Goal: Register for event/course

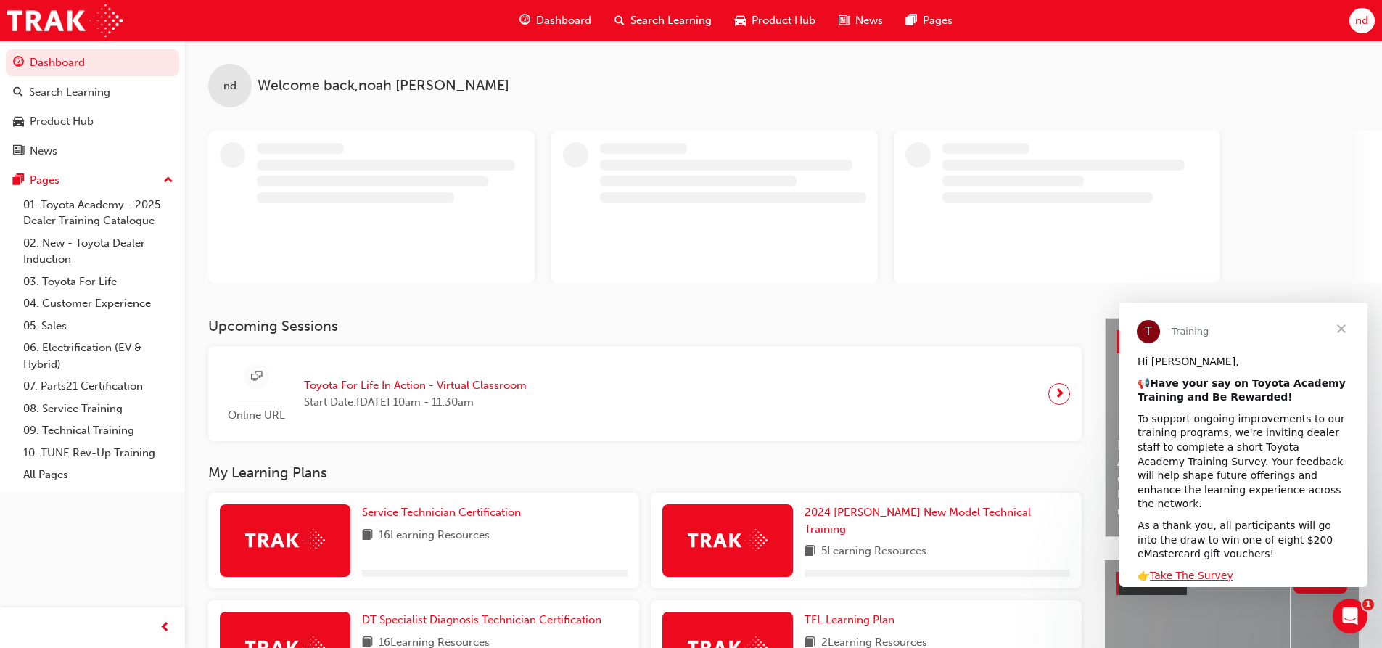
click at [1348, 327] on span "Close" at bounding box center [1342, 329] width 52 height 52
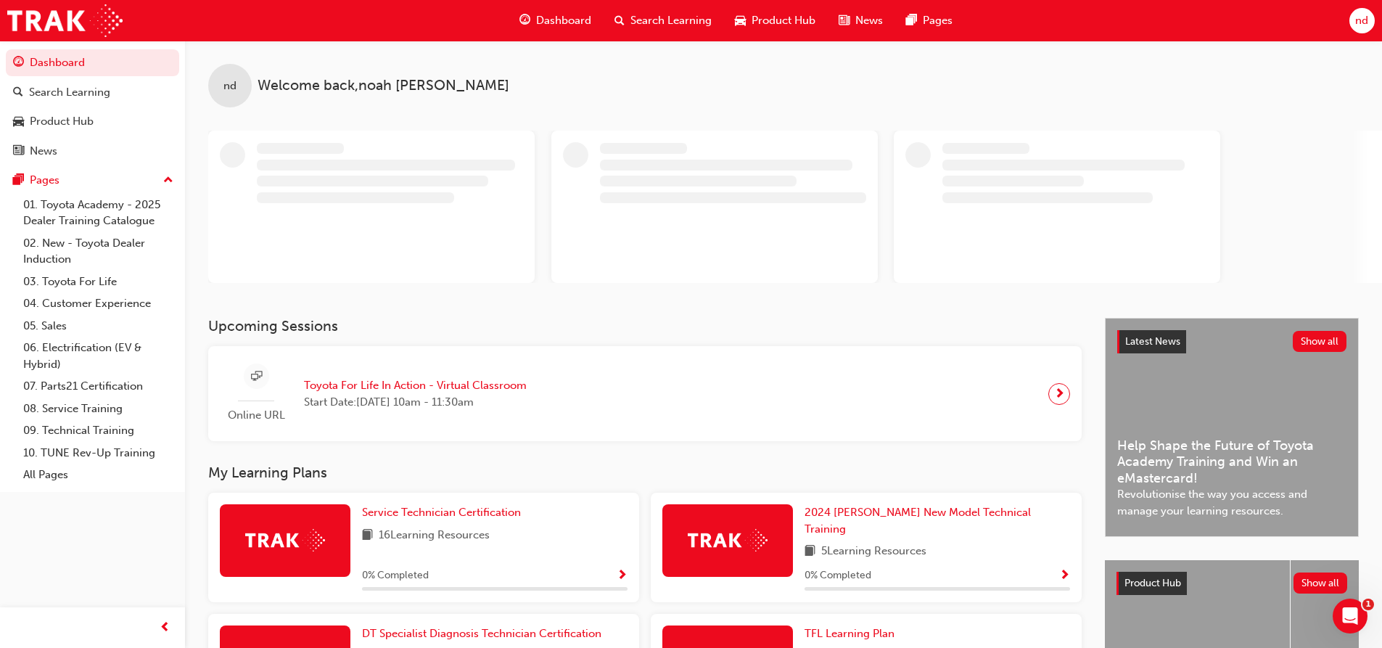
click at [381, 390] on span "Toyota For Life In Action - Virtual Classroom" at bounding box center [415, 385] width 223 height 17
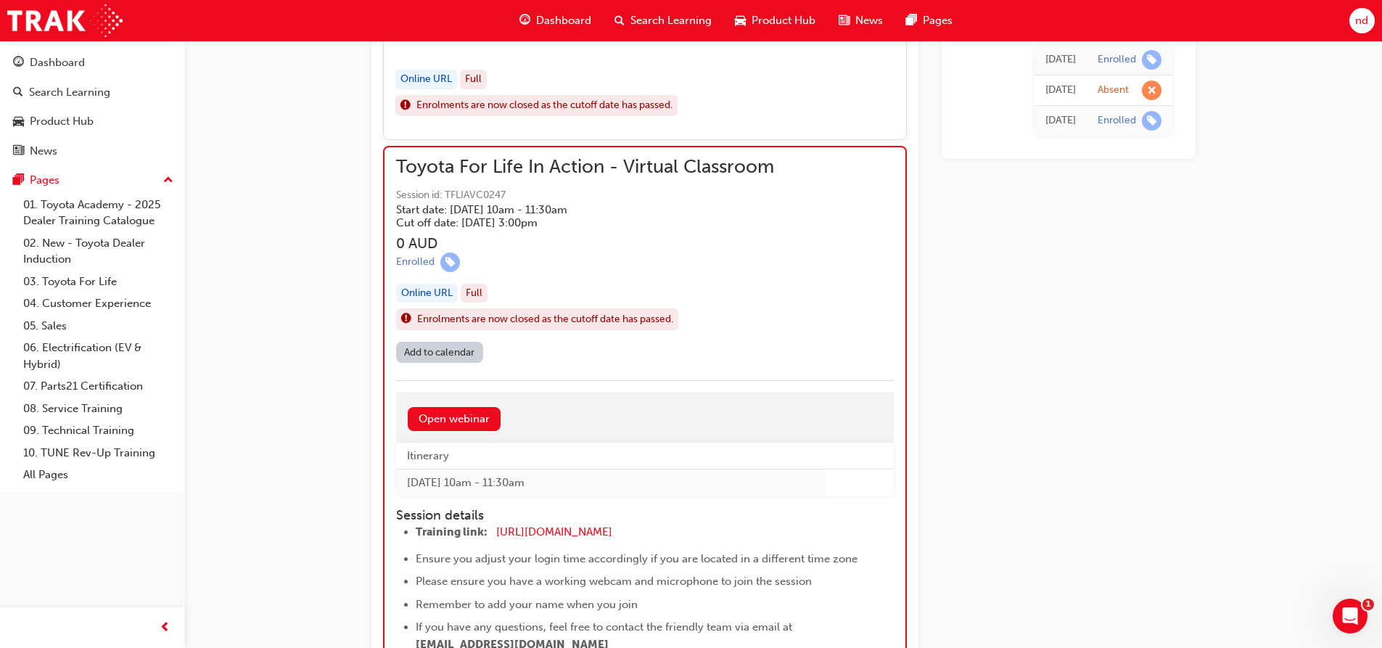
scroll to position [854, 0]
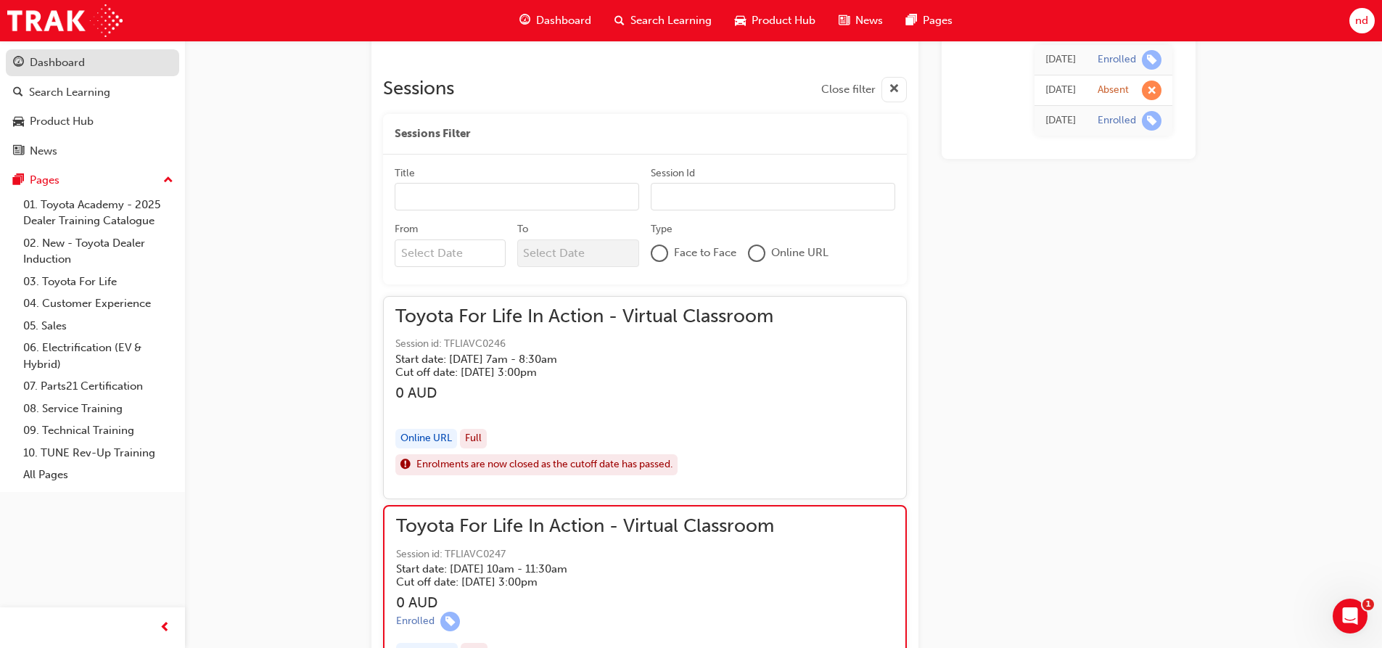
click at [53, 66] on div "Dashboard" at bounding box center [57, 62] width 55 height 17
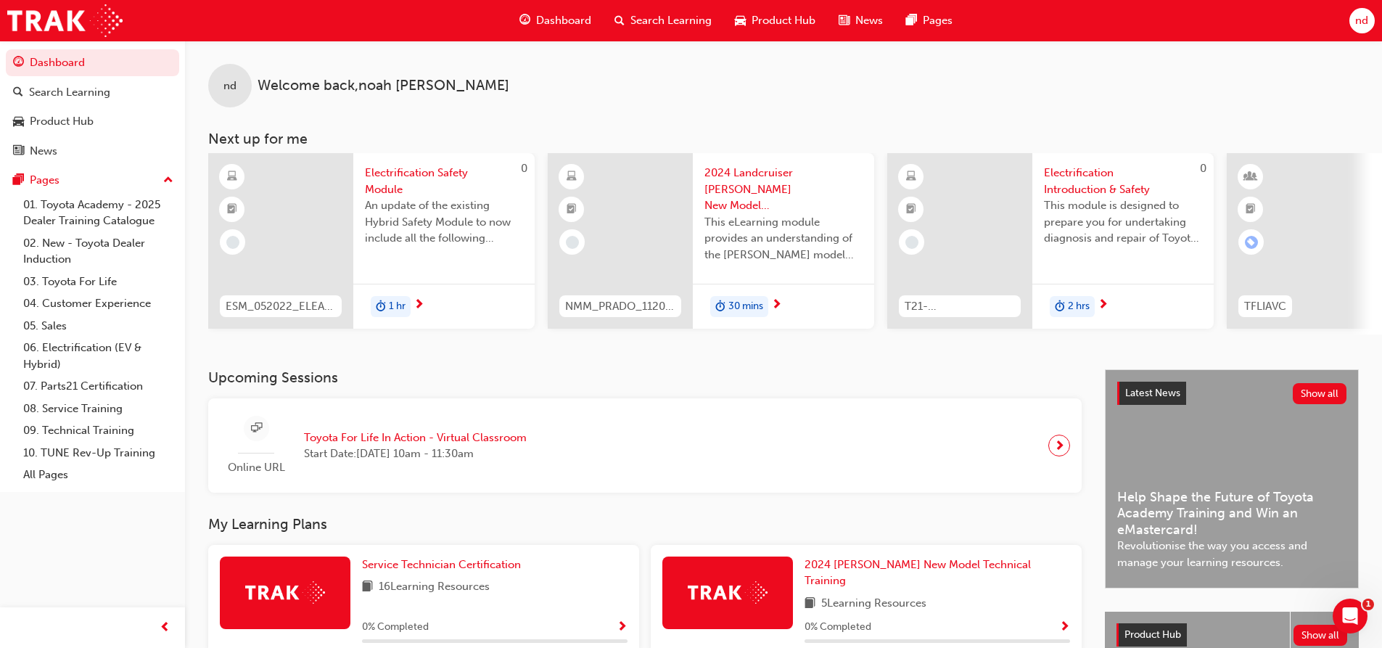
click at [353, 438] on span "Toyota For Life In Action - Virtual Classroom" at bounding box center [415, 438] width 223 height 17
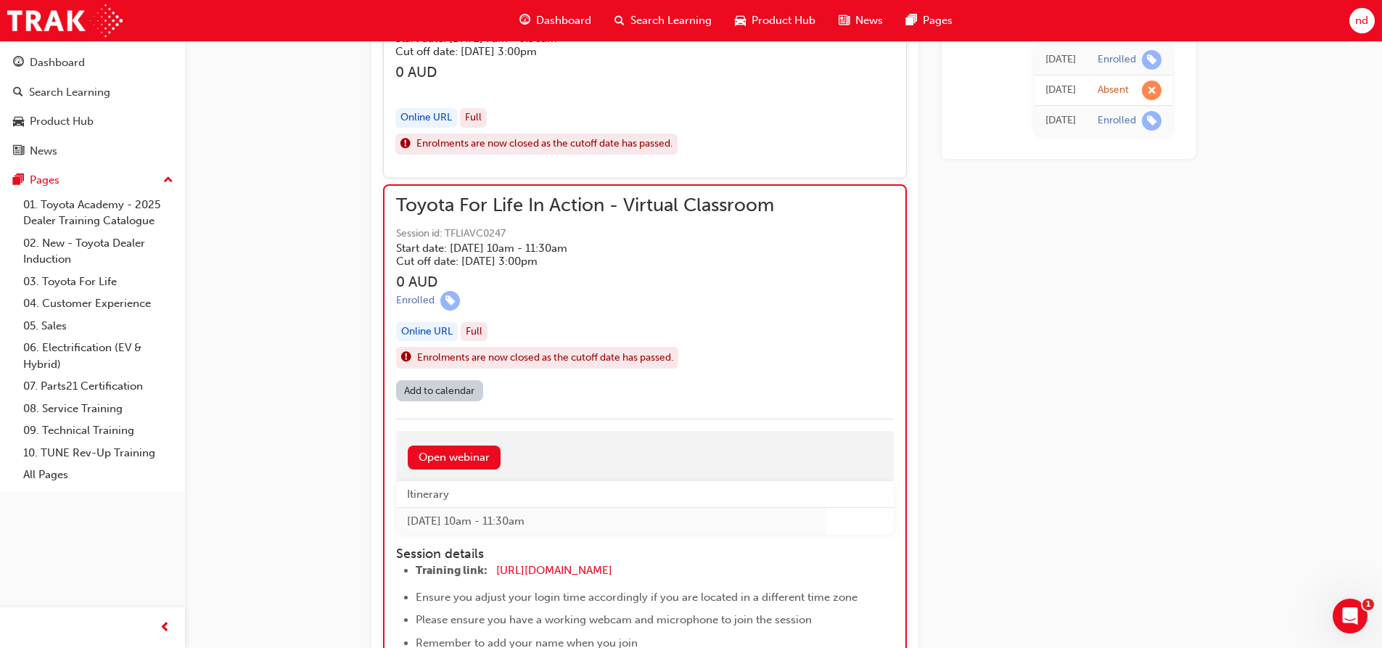
scroll to position [1150, 0]
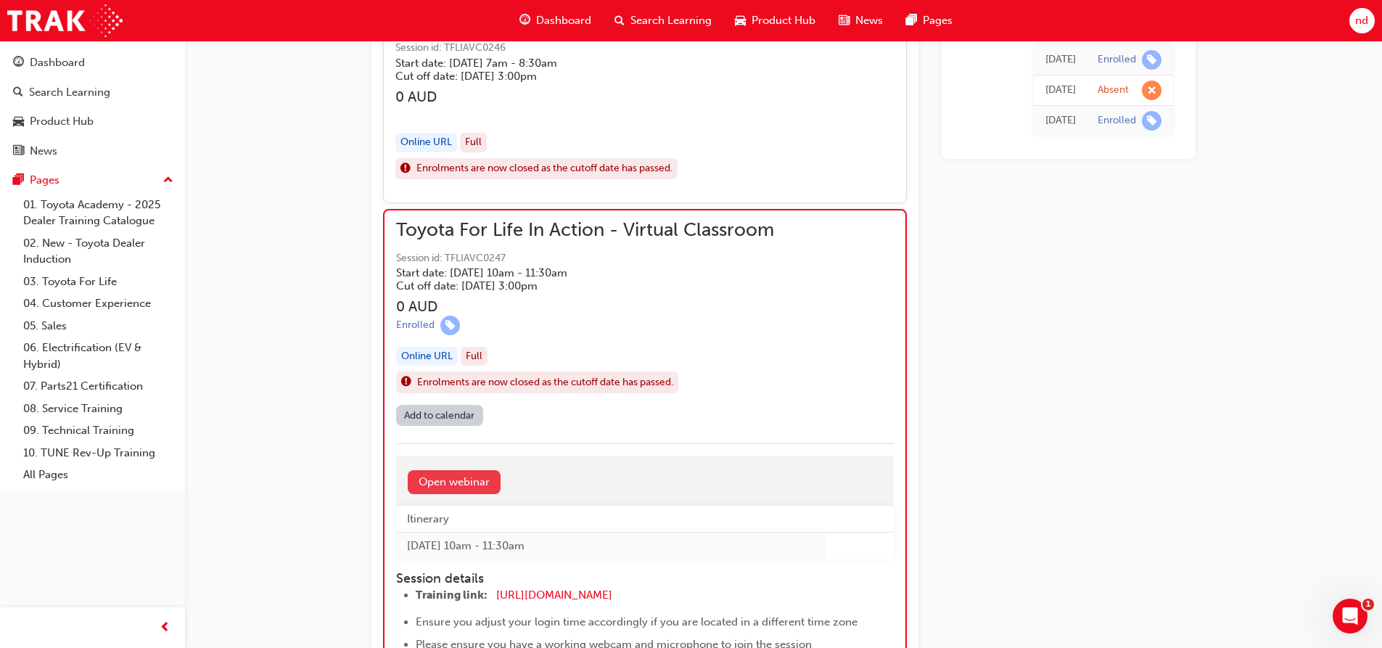
click at [434, 475] on link "Open webinar" at bounding box center [454, 482] width 93 height 24
